Goal: Task Accomplishment & Management: Use online tool/utility

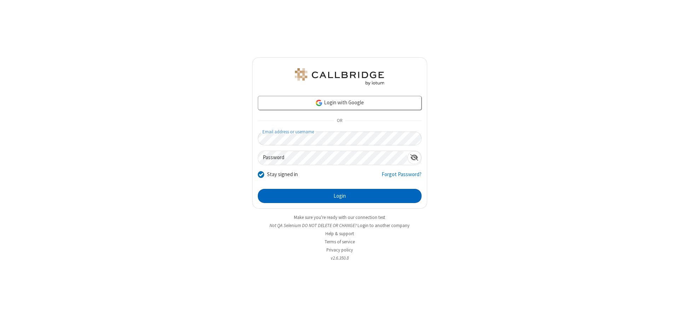
click at [340, 196] on button "Login" at bounding box center [340, 196] width 164 height 14
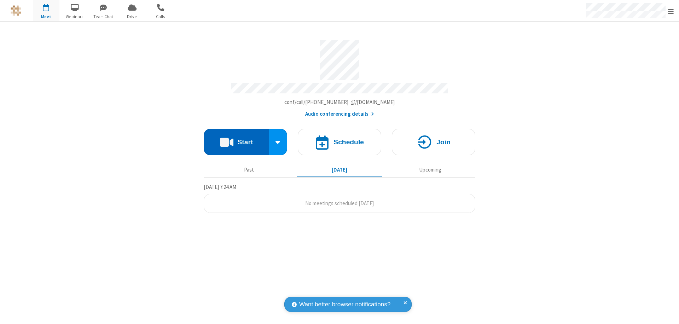
click at [236, 139] on button "Start" at bounding box center [236, 142] width 65 height 27
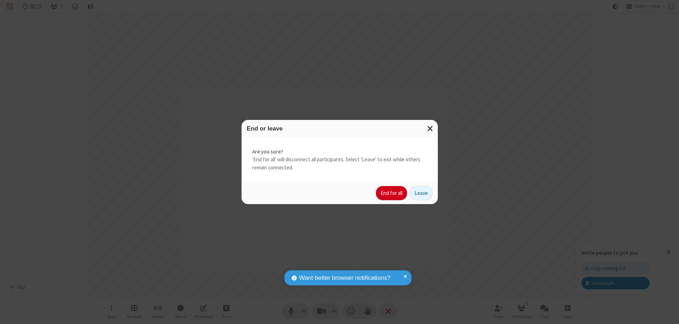
click at [392, 193] on button "End for all" at bounding box center [391, 193] width 31 height 14
